Goal: Navigation & Orientation: Find specific page/section

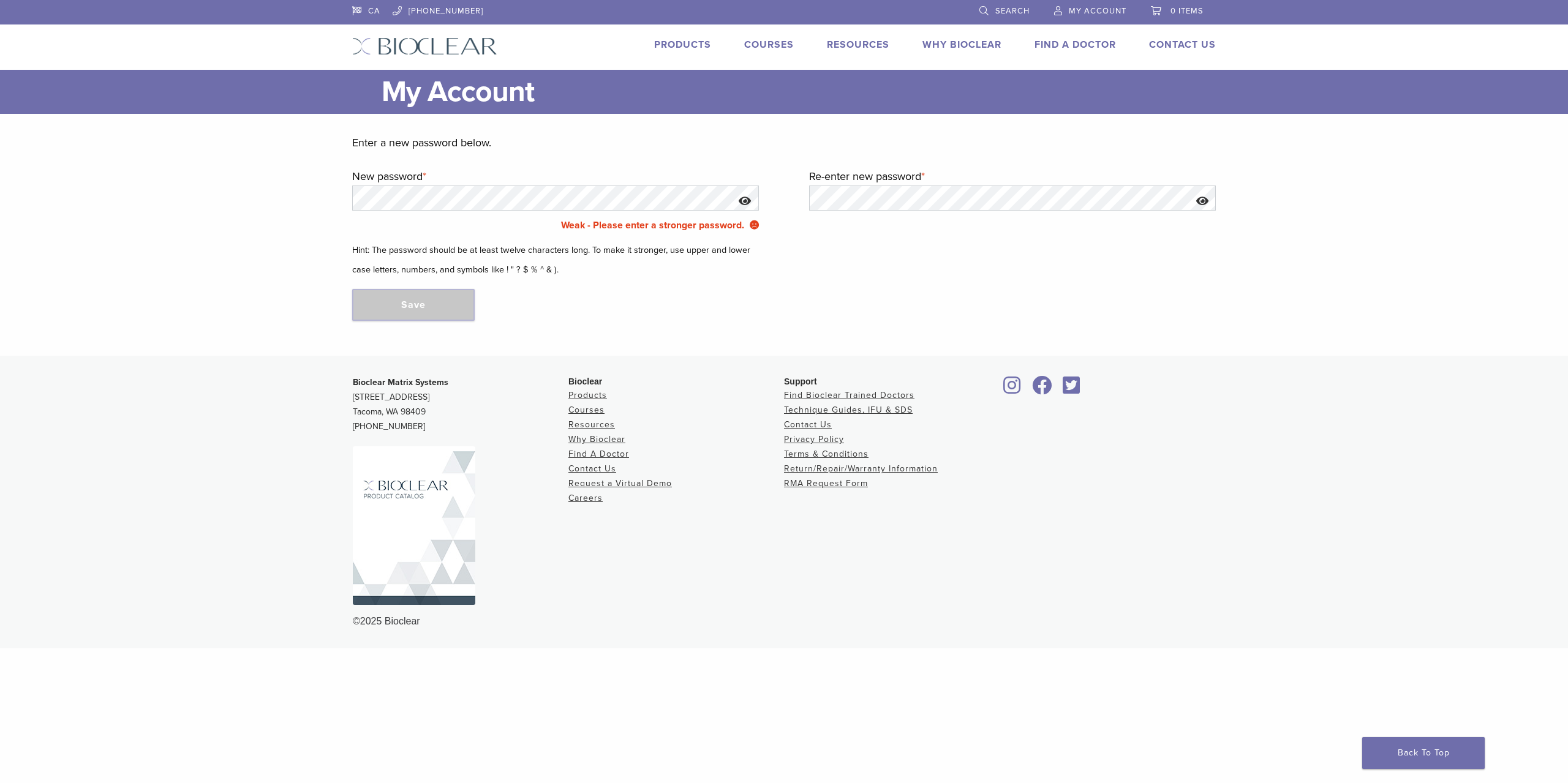
click at [743, 206] on button "Show password" at bounding box center [745, 201] width 26 height 31
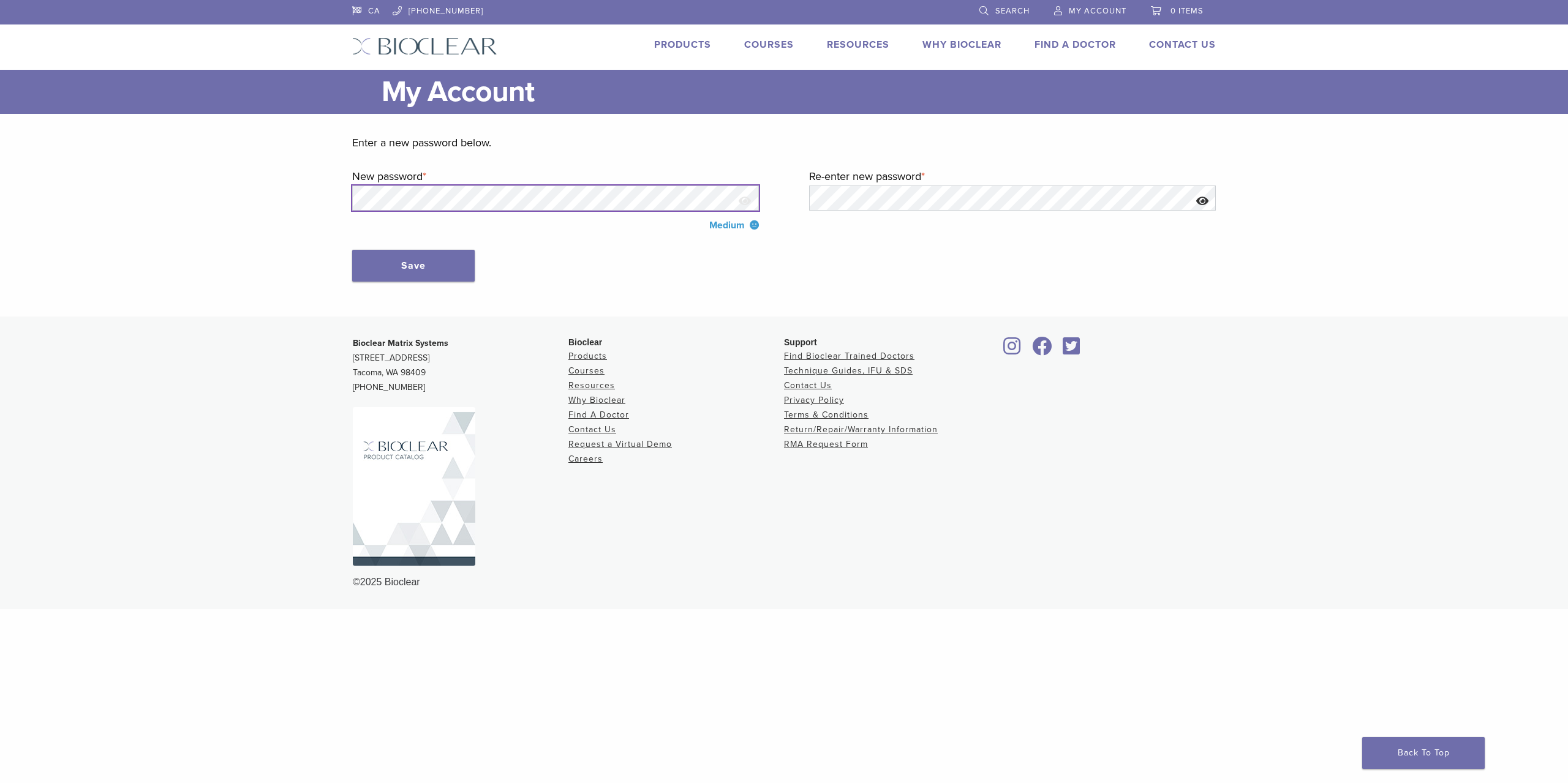
click at [327, 201] on main "My Account Close Enter a new password below. New password * Required Medium Re-…" at bounding box center [784, 193] width 1568 height 247
click at [1208, 191] on button "Show password" at bounding box center [1202, 201] width 26 height 31
click at [373, 275] on button "Save" at bounding box center [413, 265] width 122 height 32
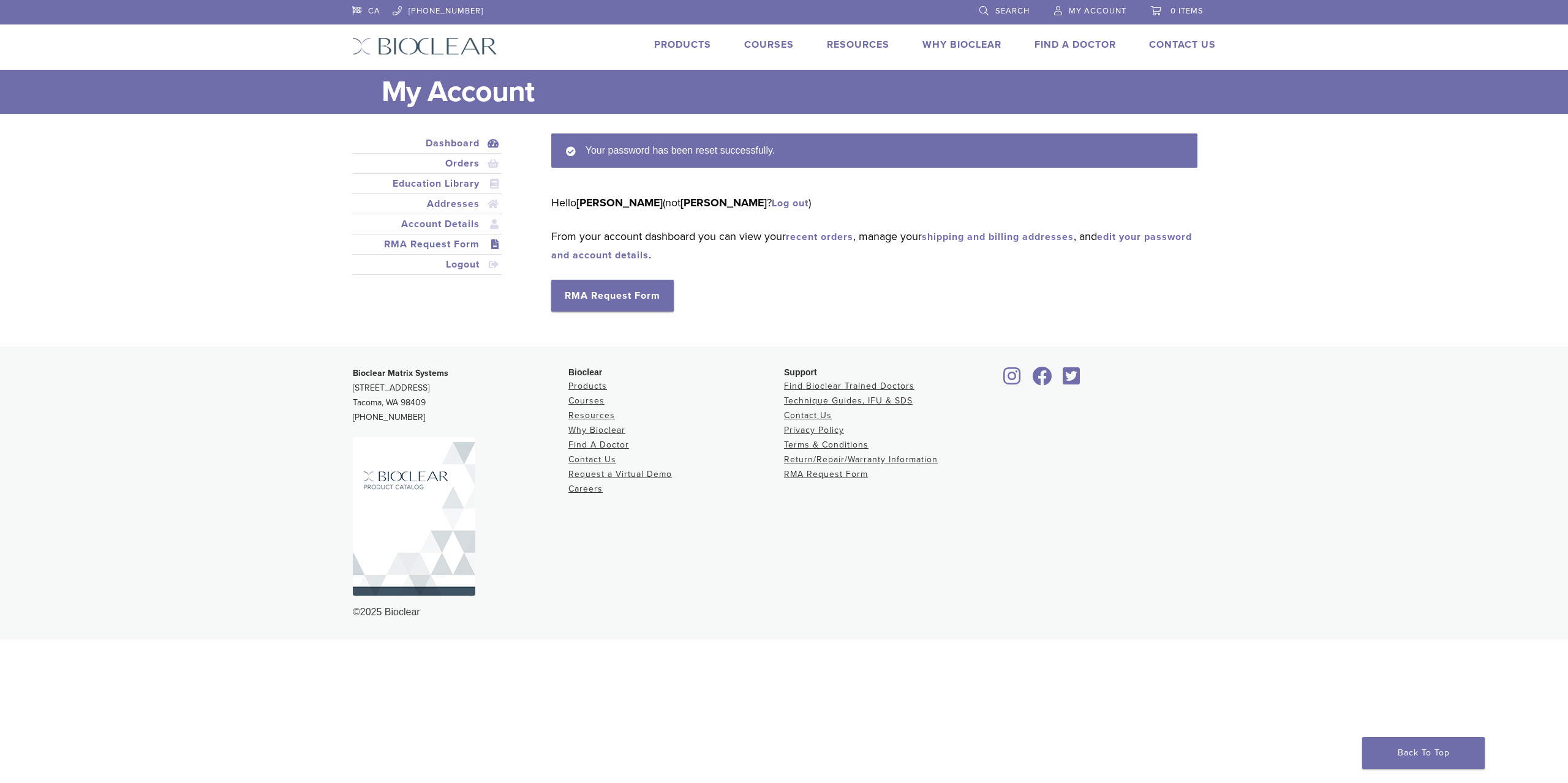
click at [455, 248] on link "RMA Request Form" at bounding box center [426, 244] width 145 height 15
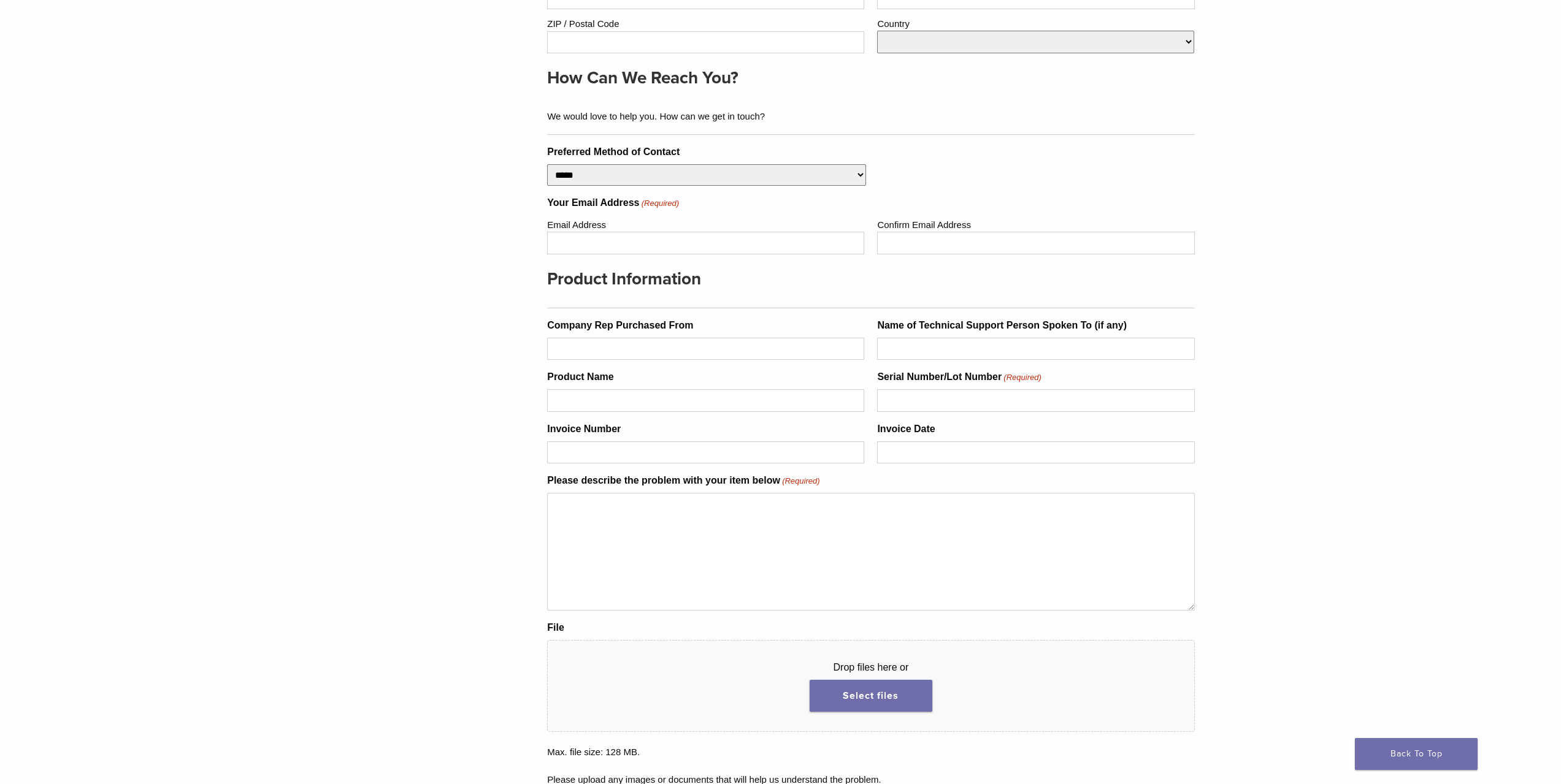
scroll to position [429, 0]
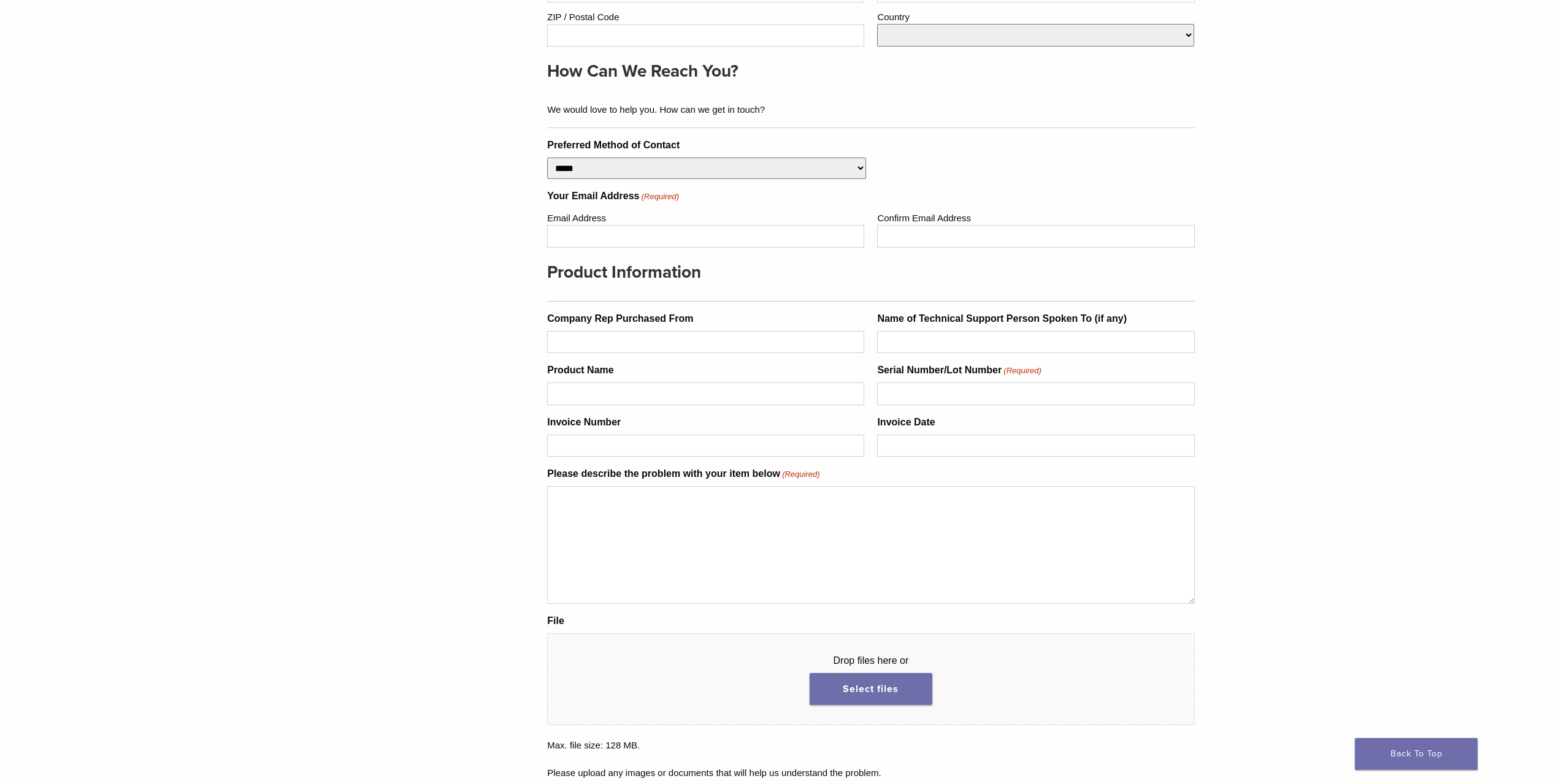
click at [722, 117] on div "How Can We Reach You? We would love to help you. How can we get in touch?" at bounding box center [871, 92] width 647 height 72
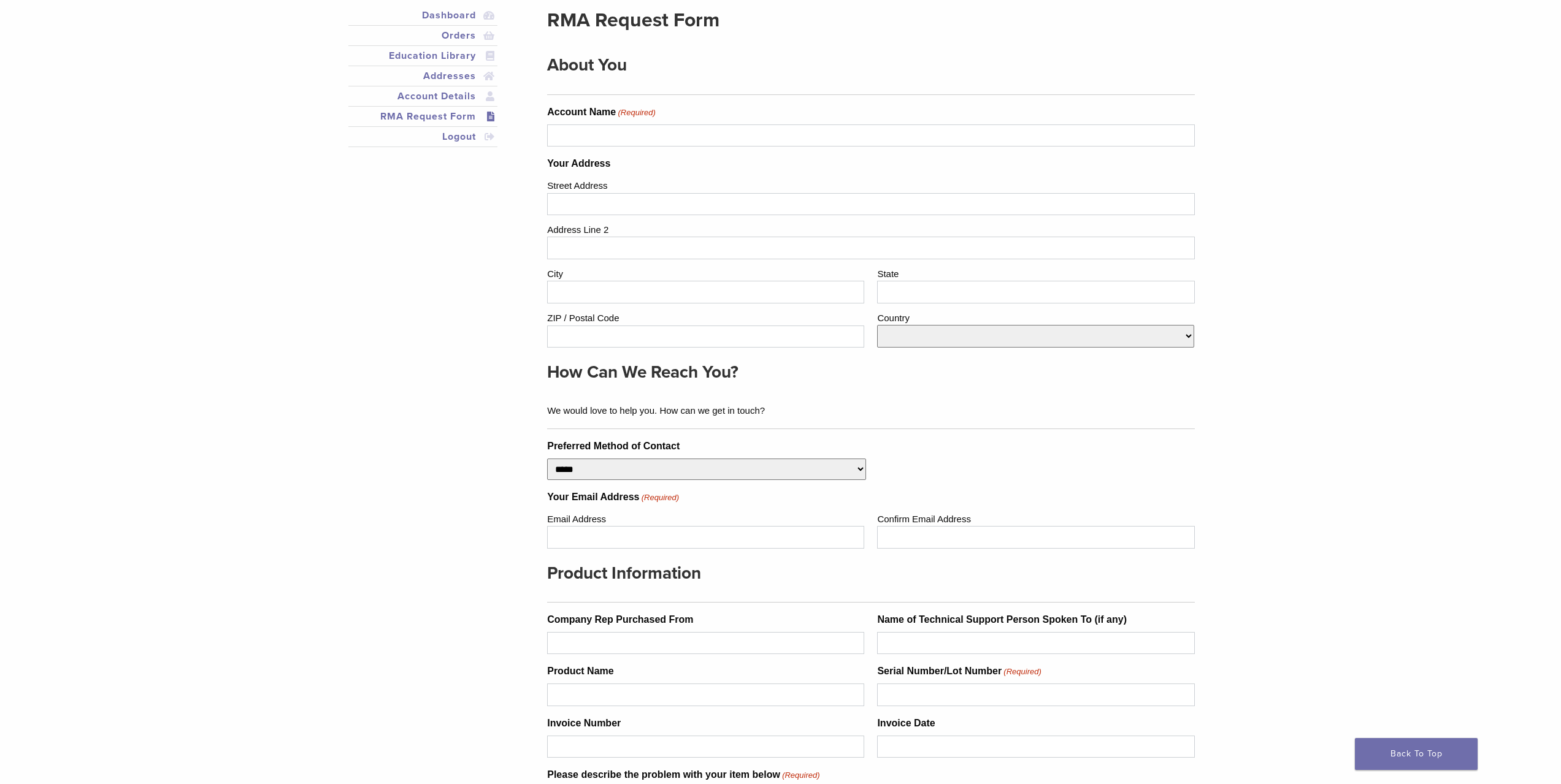
scroll to position [62, 0]
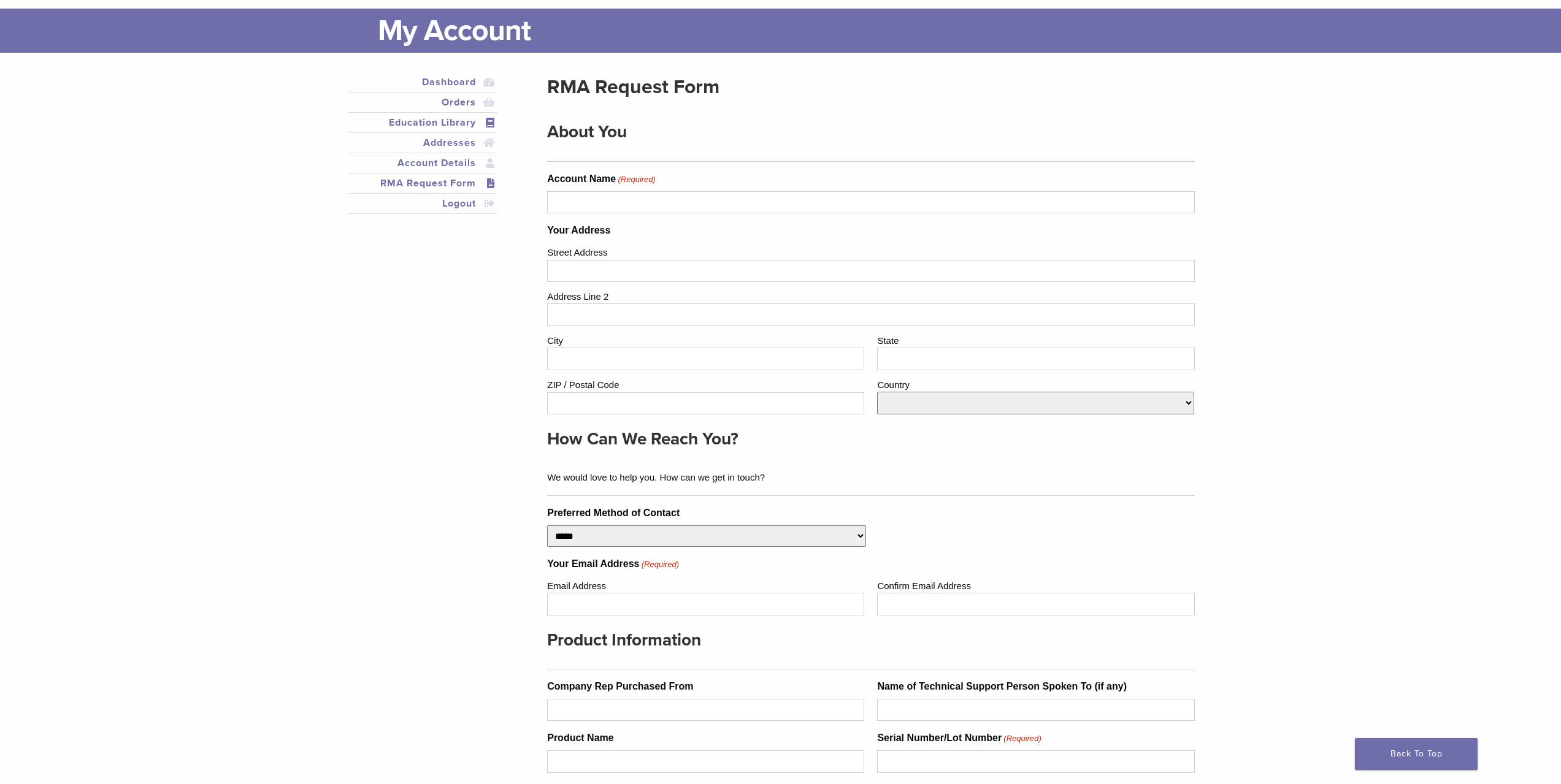
click at [442, 121] on link "Education Library" at bounding box center [423, 122] width 145 height 15
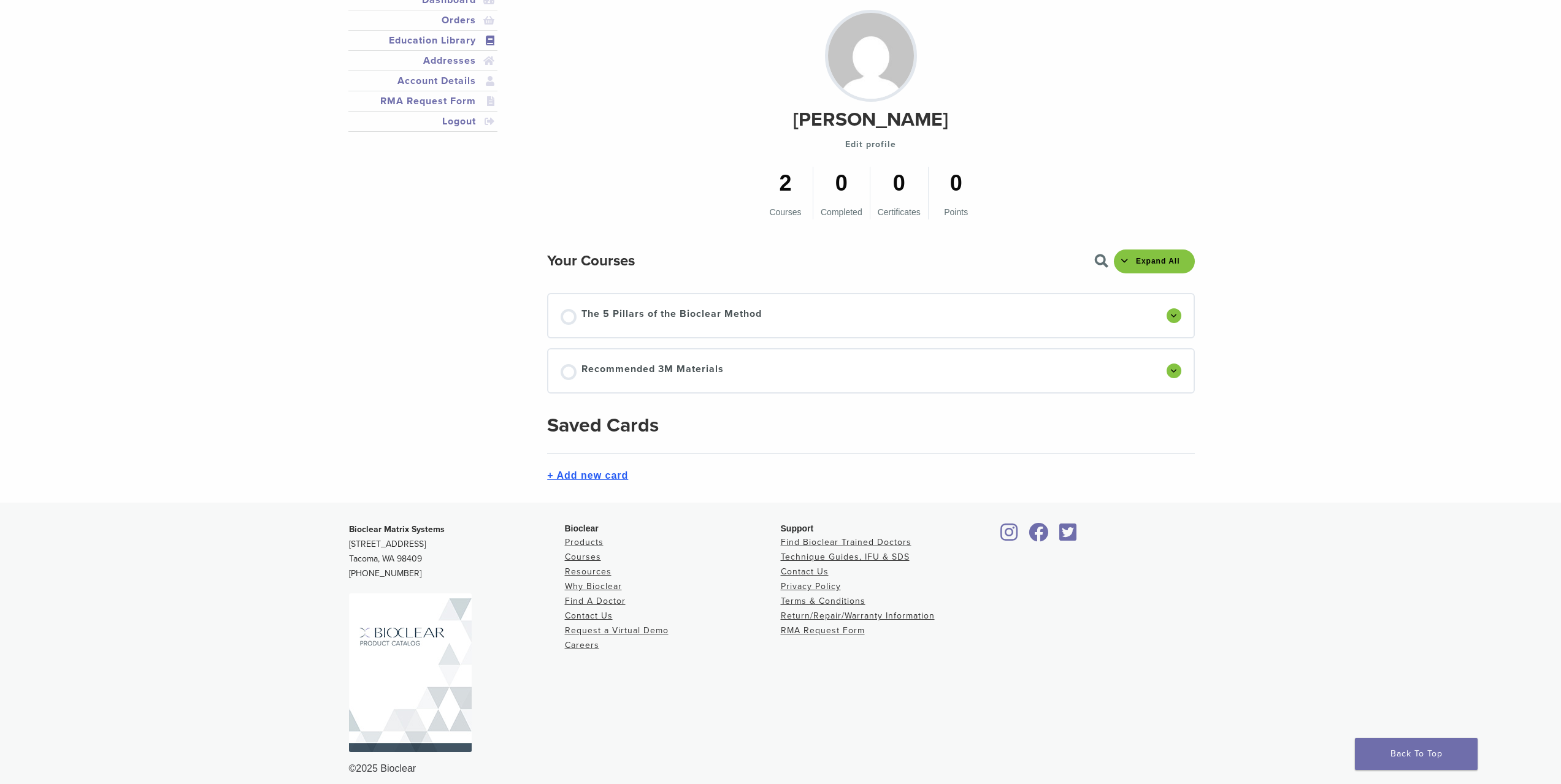
scroll to position [155, 0]
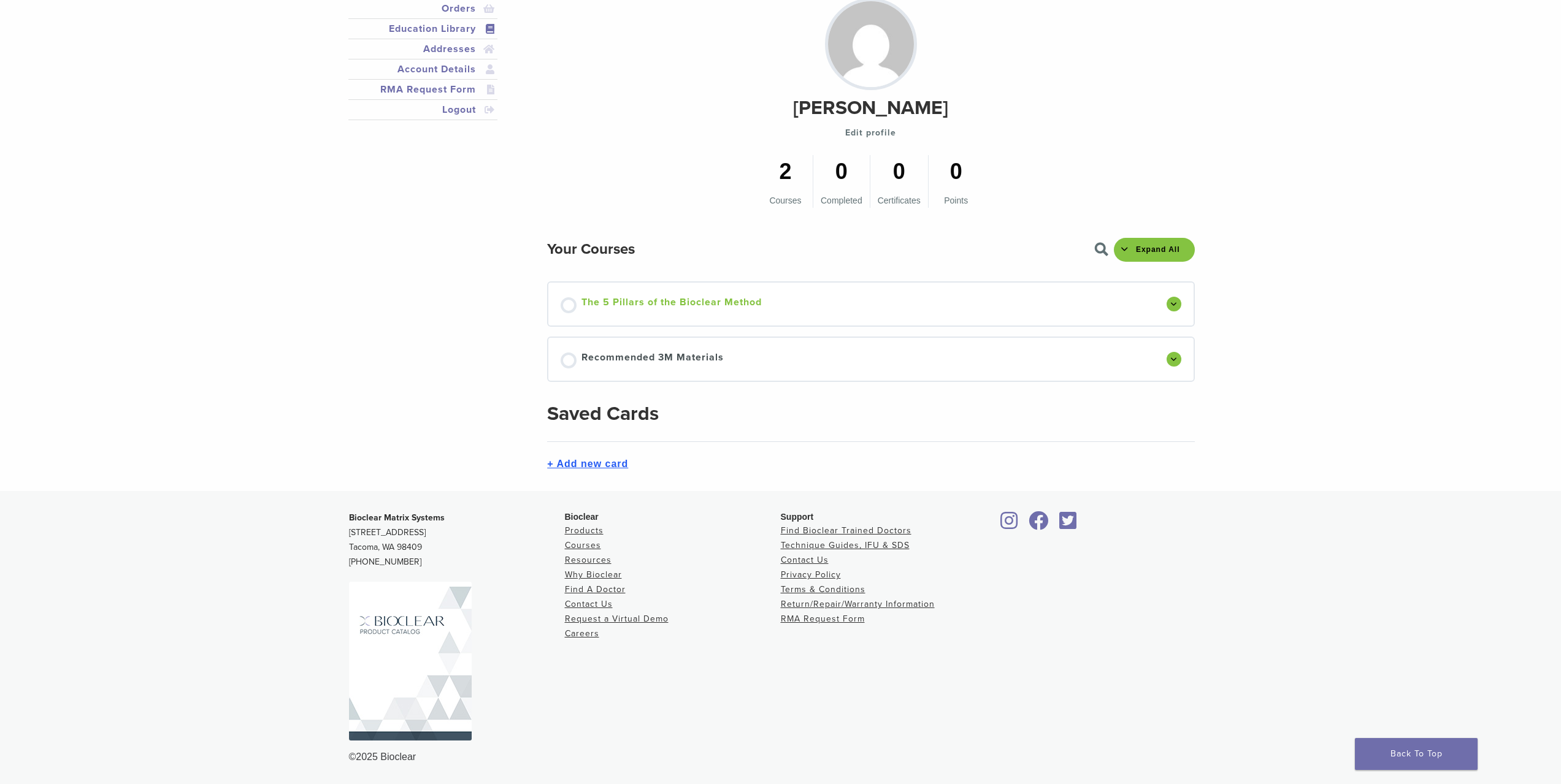
click at [686, 307] on span "The 5 Pillars of the Bioclear Method" at bounding box center [672, 304] width 180 height 18
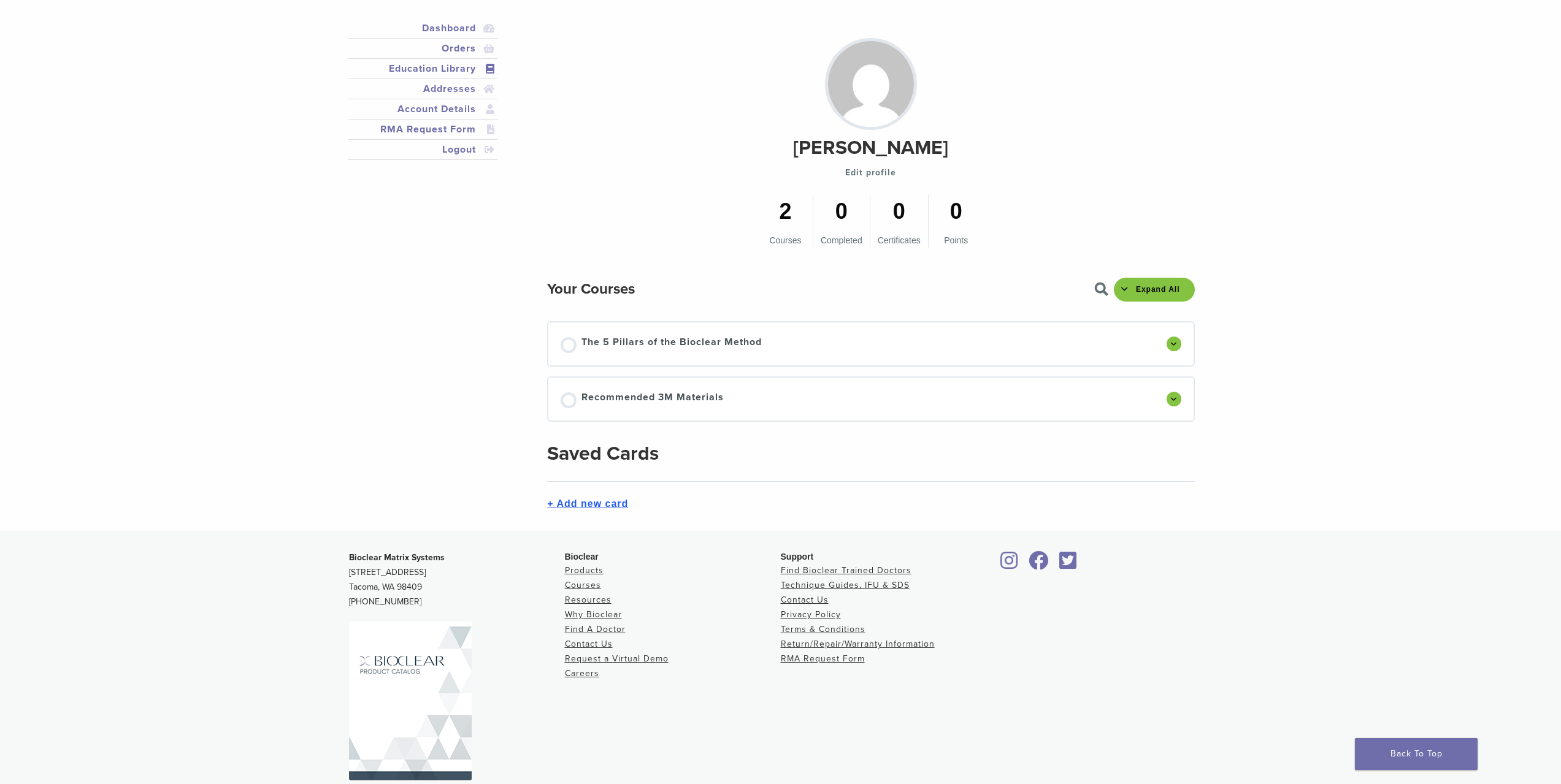
scroll to position [94, 0]
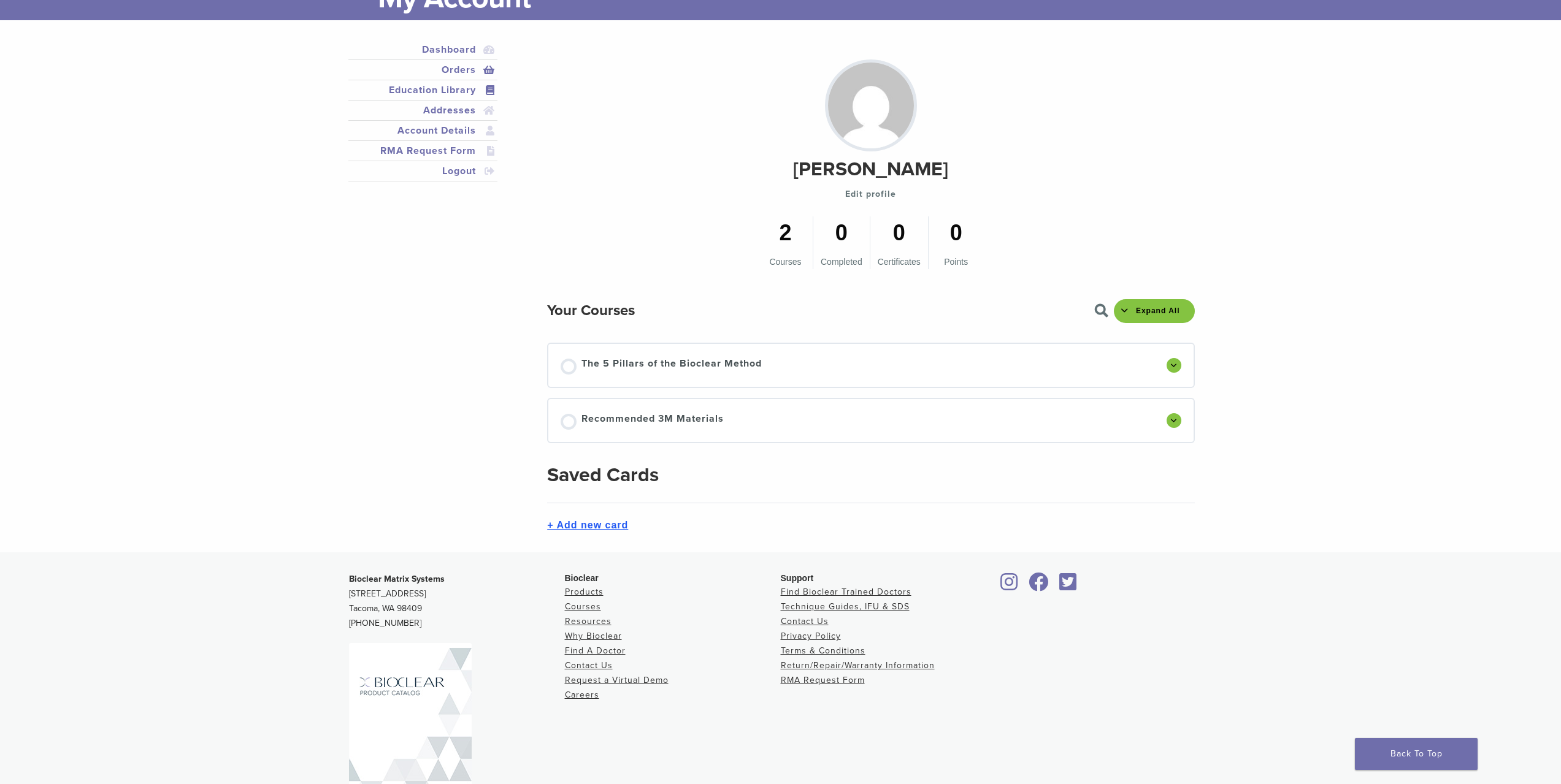
click at [458, 74] on link "Orders" at bounding box center [423, 69] width 145 height 15
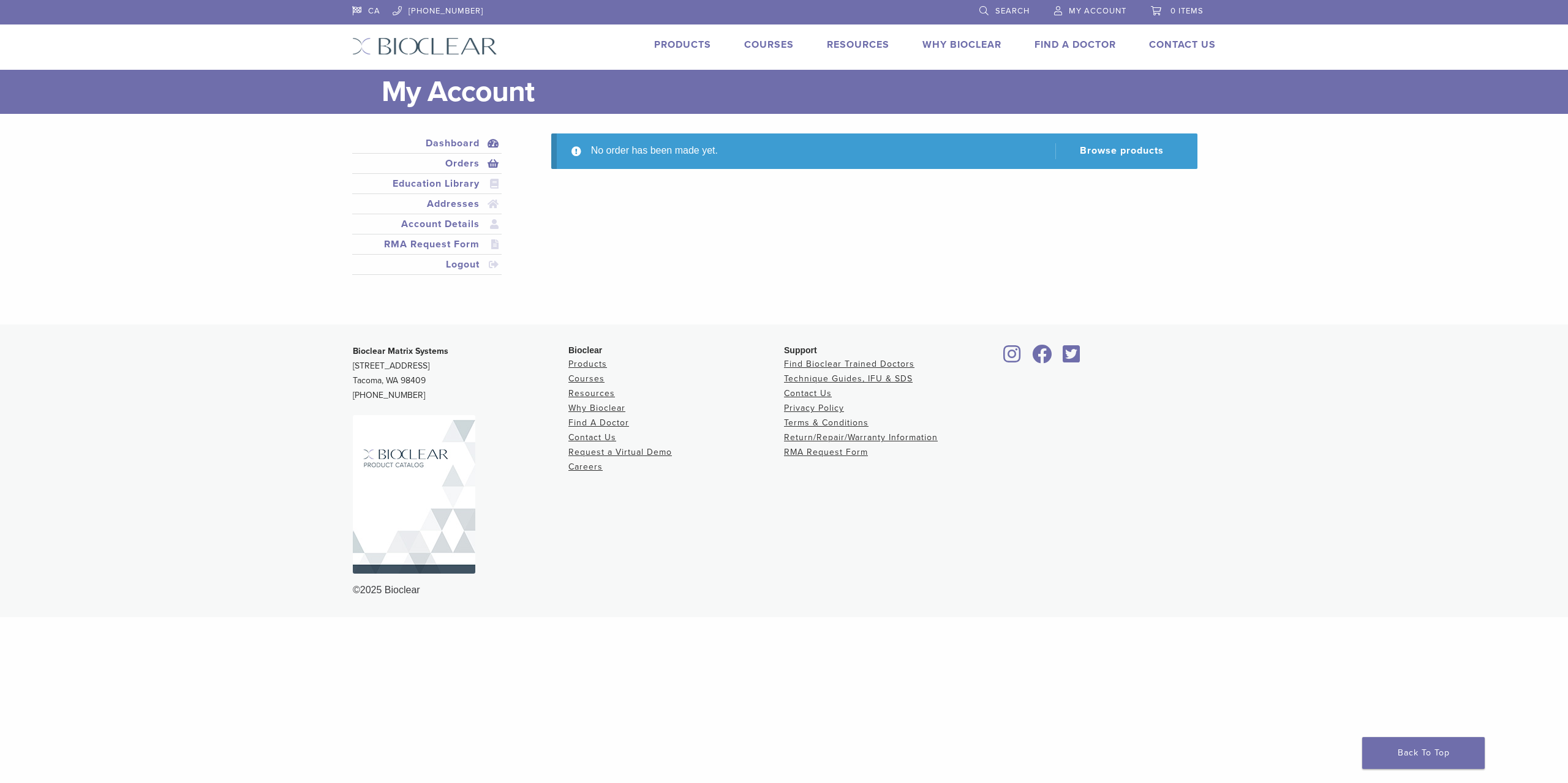
click at [462, 147] on link "Dashboard" at bounding box center [426, 143] width 145 height 15
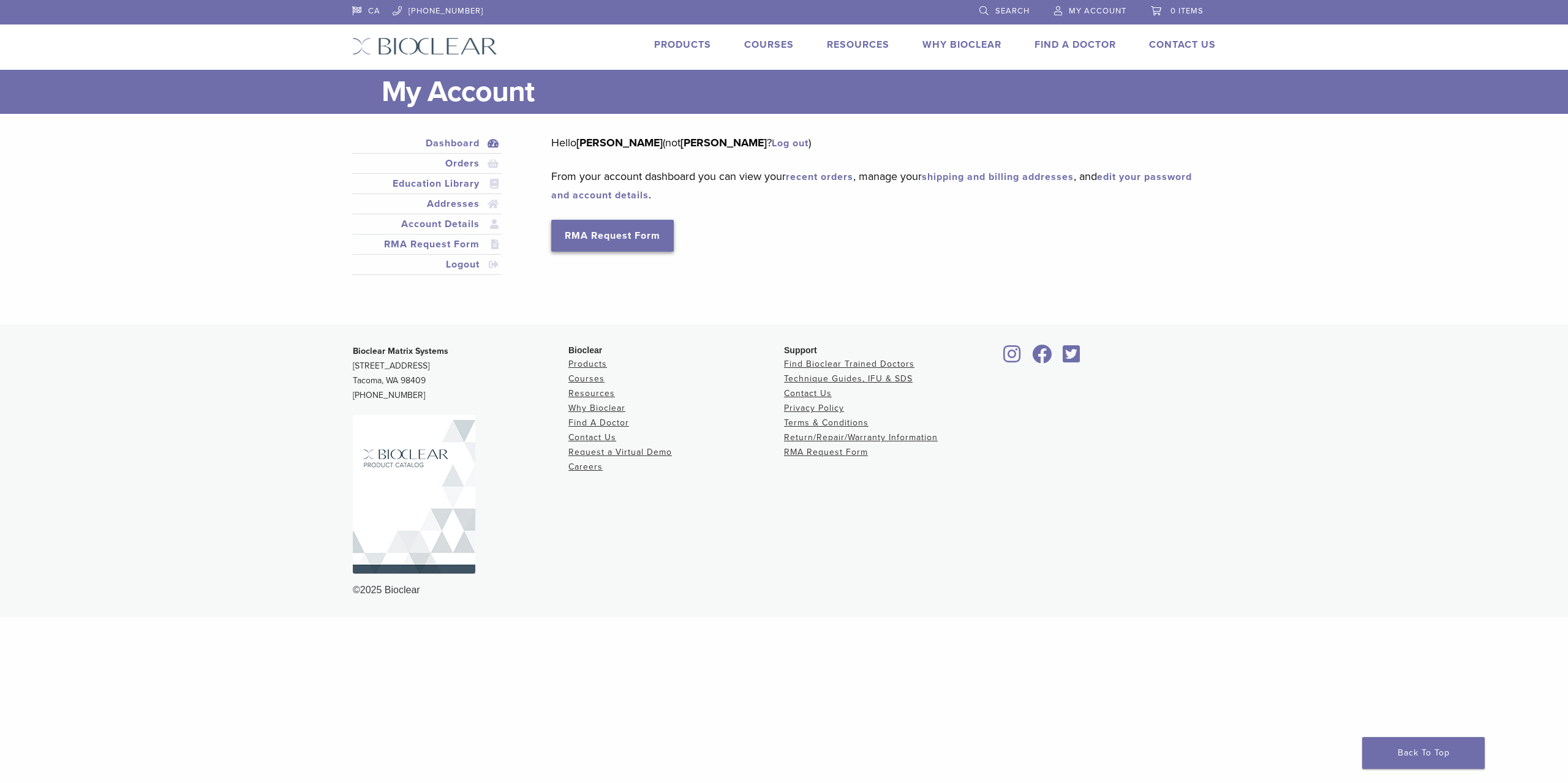
click at [659, 251] on link "RMA Request Form" at bounding box center [612, 236] width 122 height 32
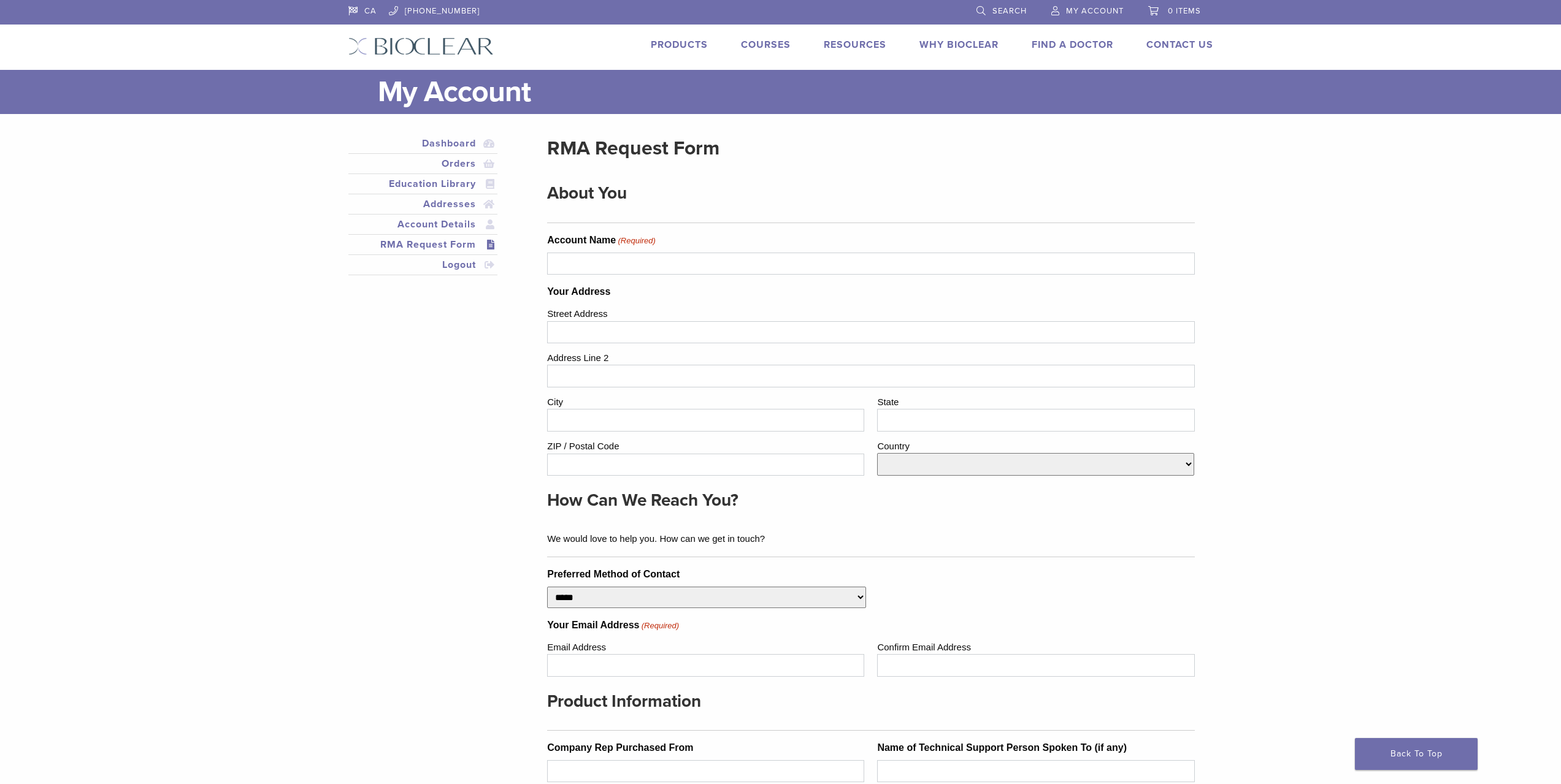
click at [589, 246] on label "Account Name (Required)" at bounding box center [601, 240] width 108 height 15
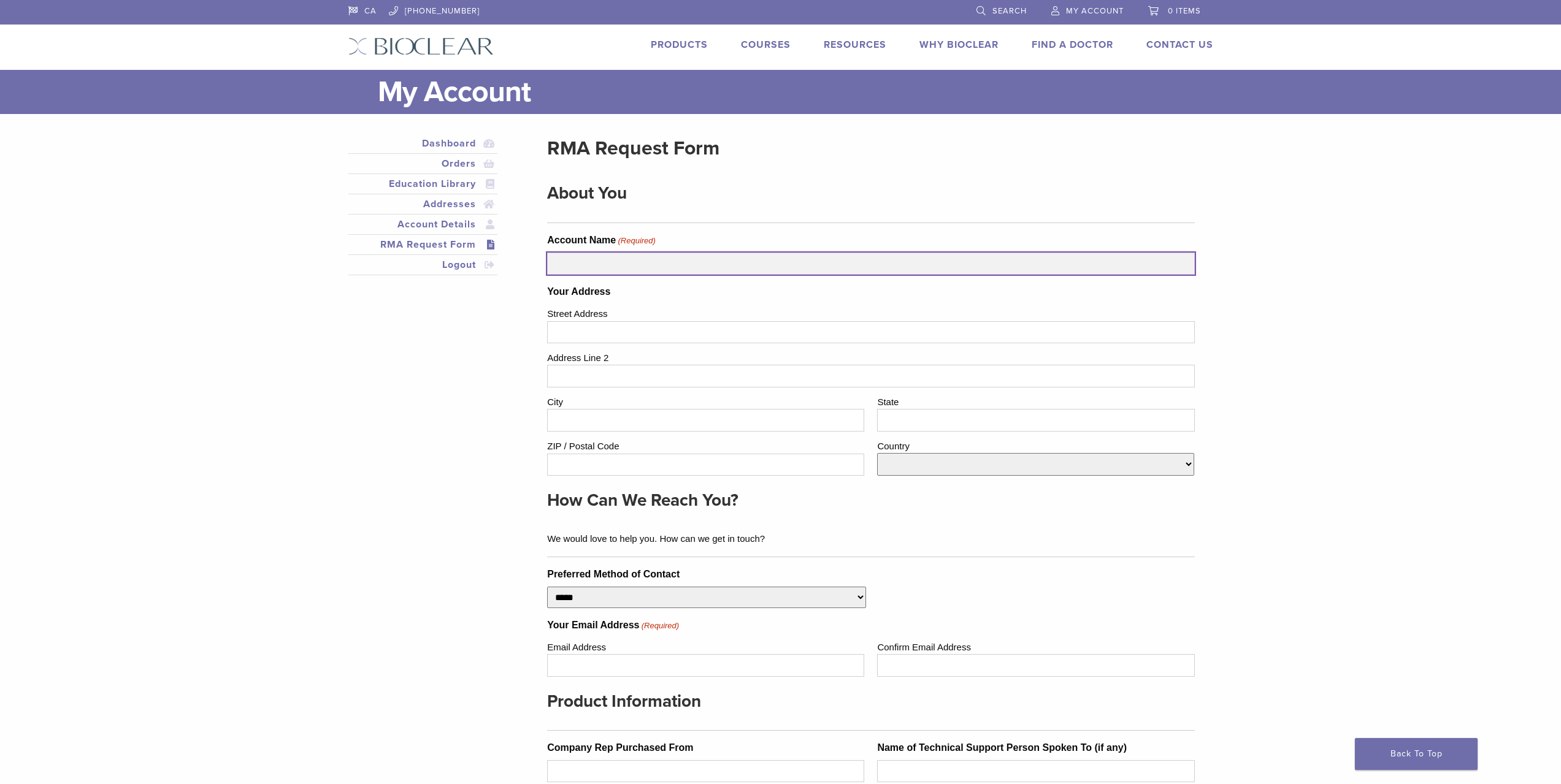
click at [589, 252] on input "Account Name (Required)" at bounding box center [871, 263] width 647 height 22
click at [582, 263] on input "Account Name (Required)" at bounding box center [871, 263] width 647 height 22
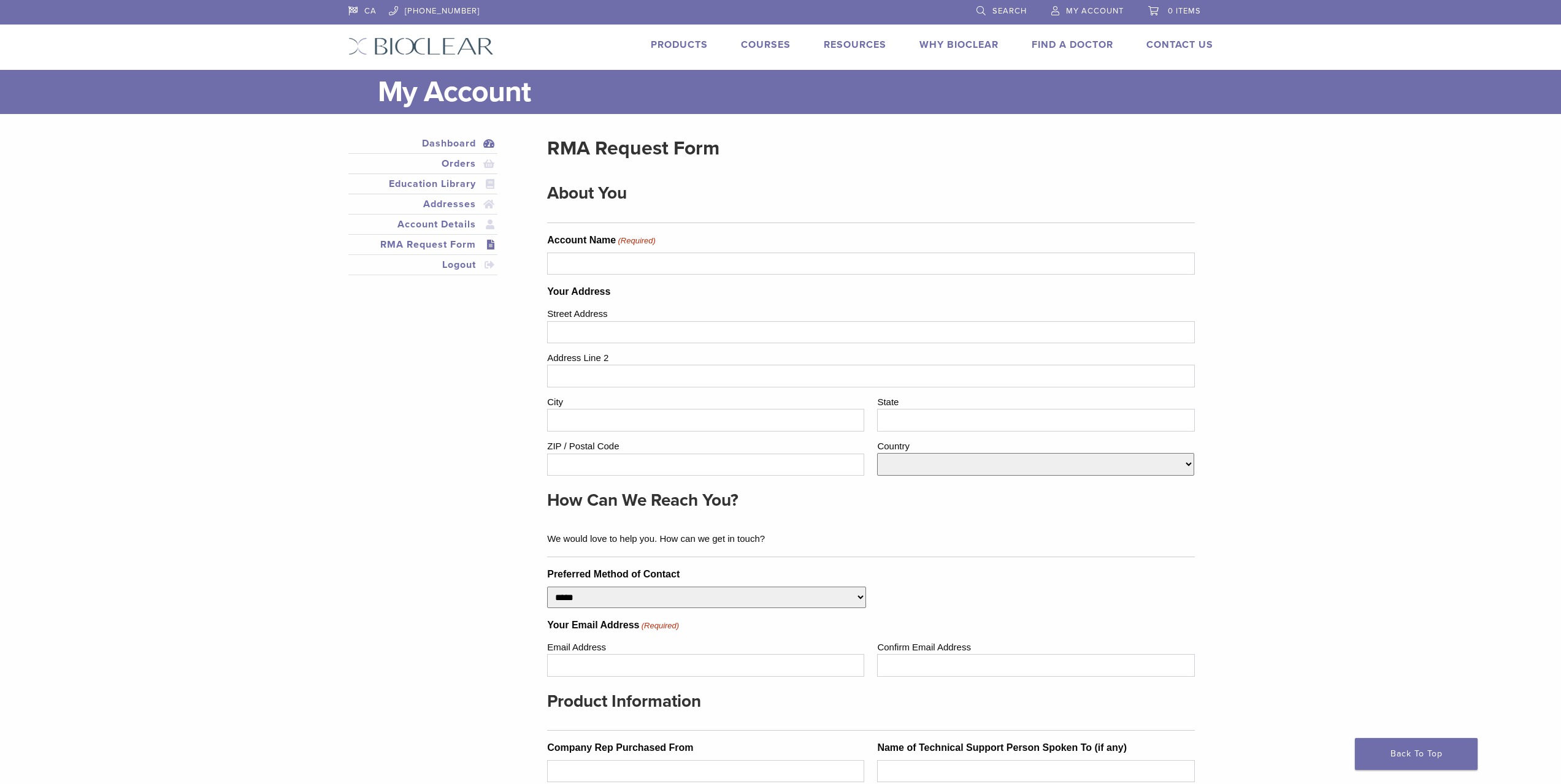
click at [457, 148] on link "Dashboard" at bounding box center [423, 143] width 145 height 15
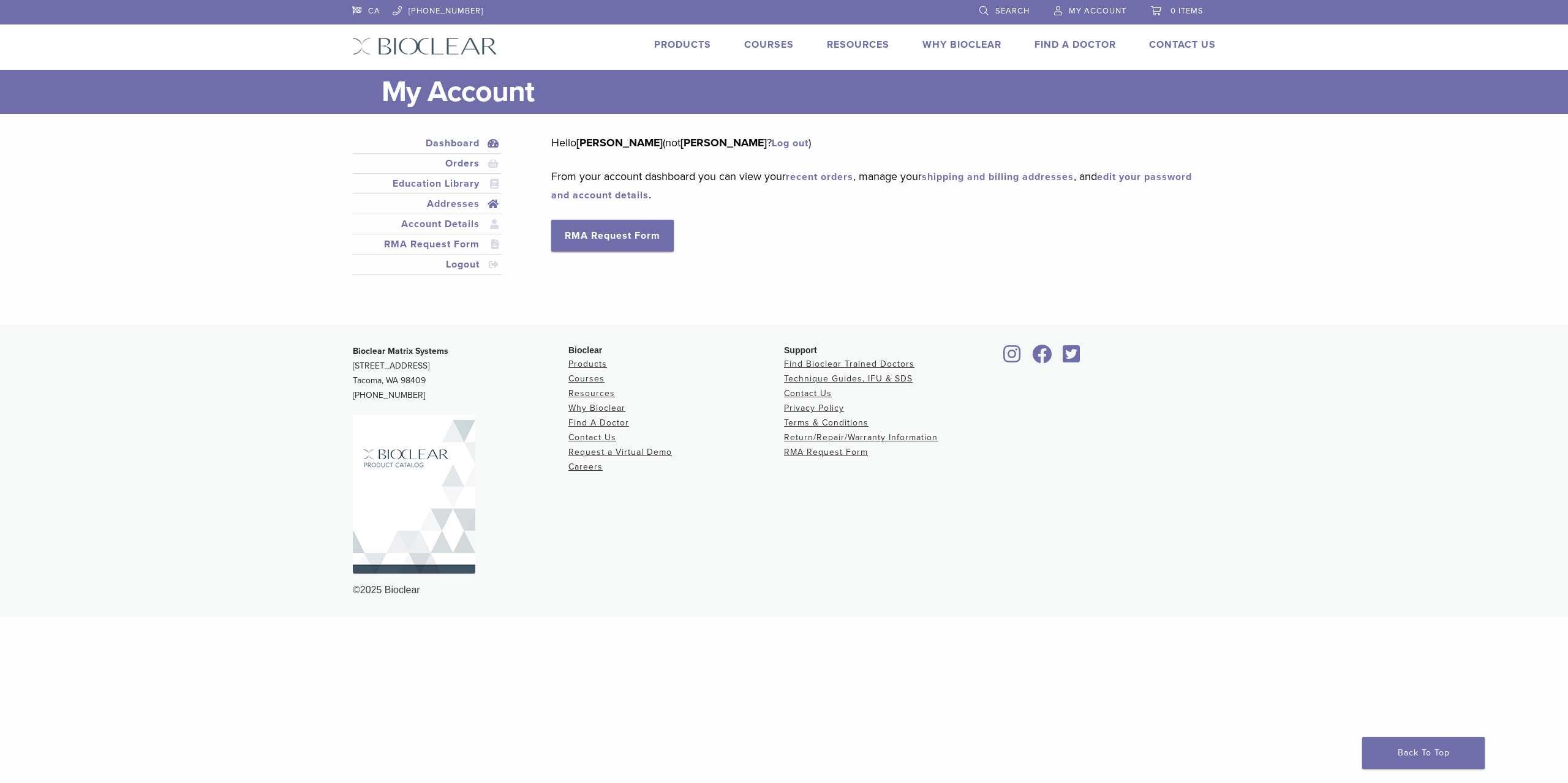
click at [445, 208] on link "Addresses" at bounding box center [426, 204] width 145 height 15
click at [457, 185] on link "Education Library" at bounding box center [426, 184] width 145 height 15
